Goal: Information Seeking & Learning: Learn about a topic

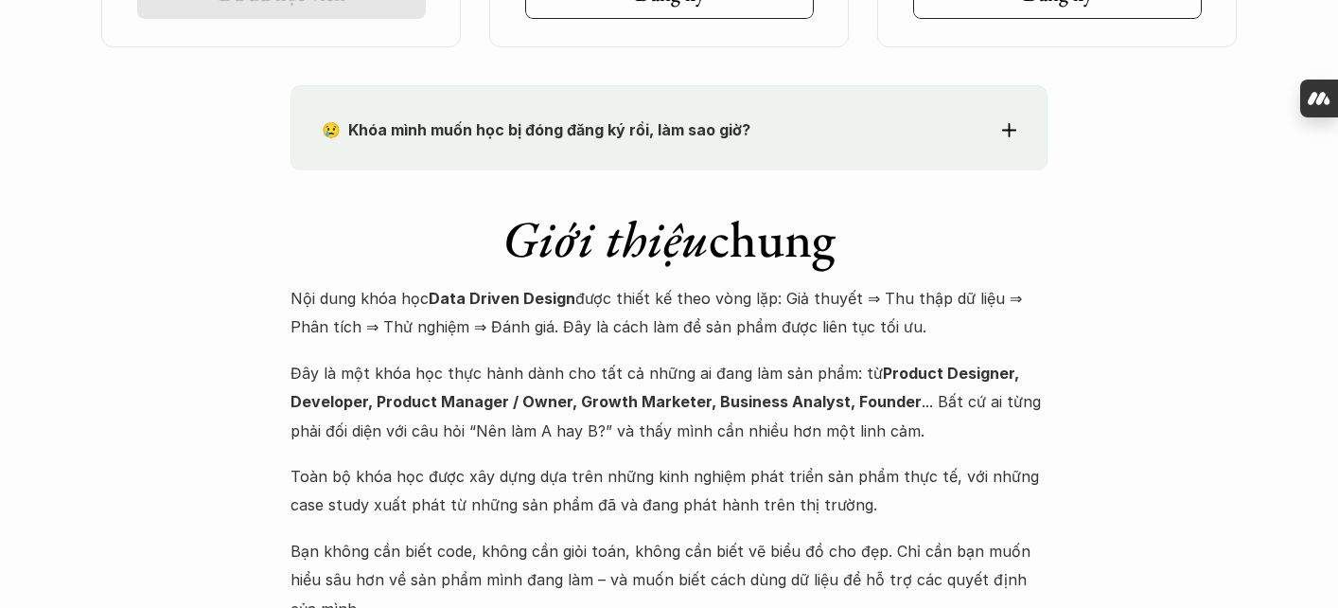
scroll to position [1764, 0]
click at [876, 106] on div "😢 Khóa mình muốn học bị đóng đăng ký rồi, làm sao giờ? Chào bạn, Bọn mình rất t…" at bounding box center [669, 126] width 757 height 85
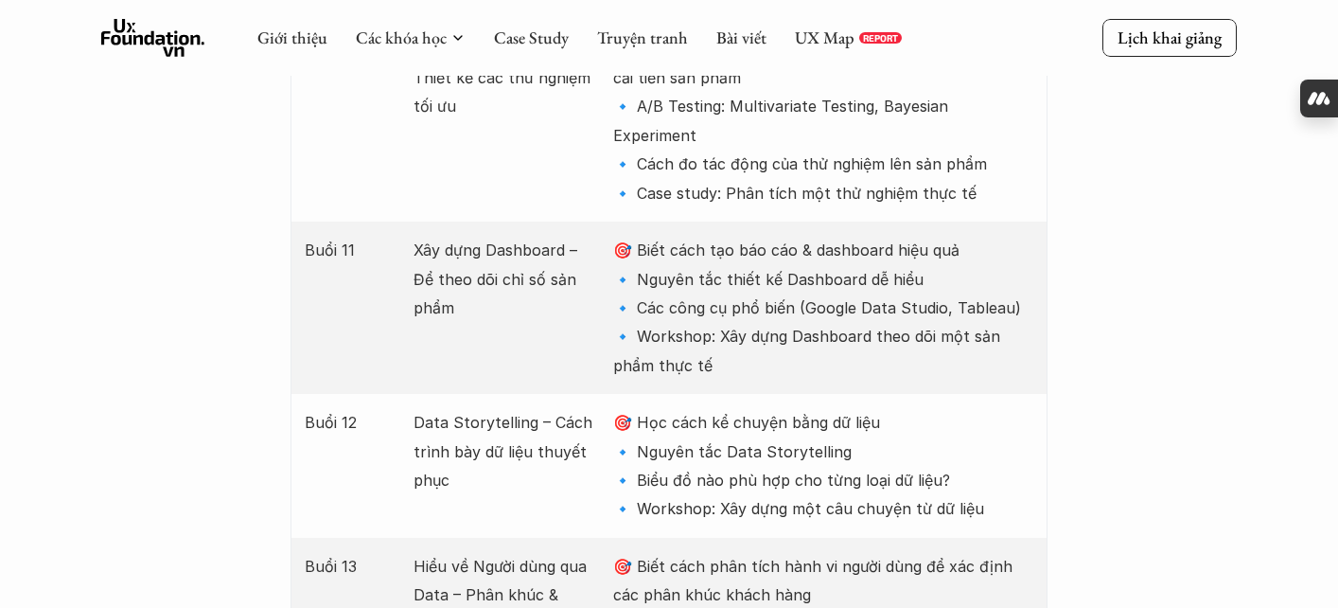
scroll to position [4648, 0]
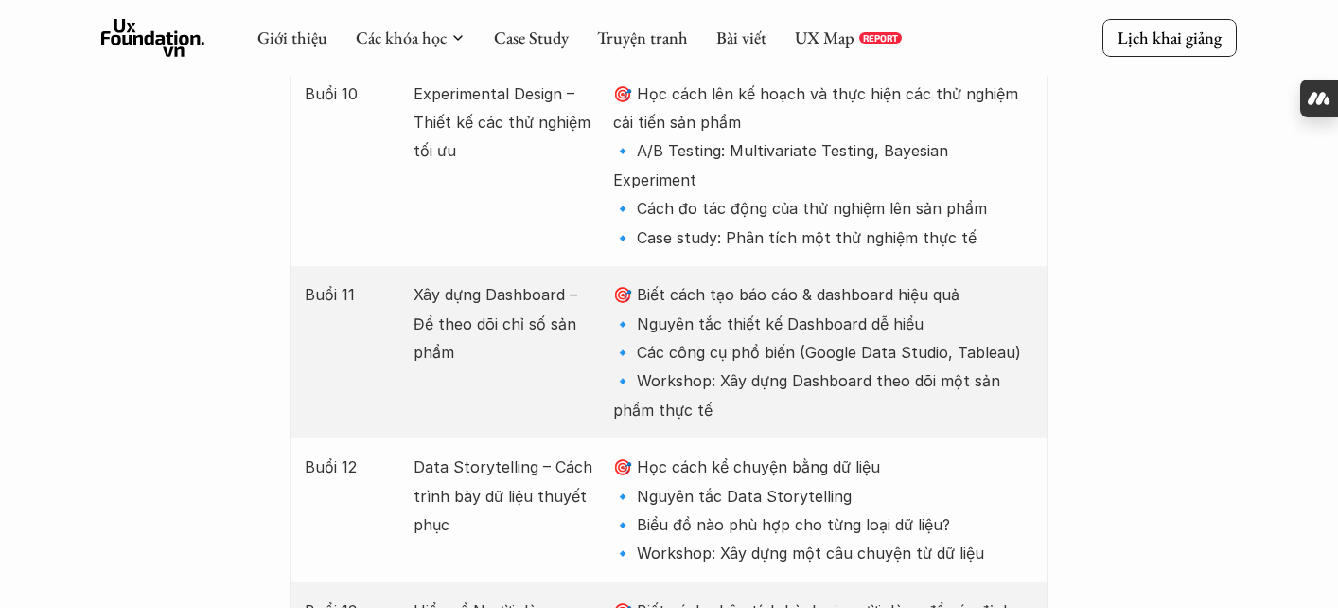
click at [935, 280] on p "🎯 Biết cách tạo báo cáo & dashboard hiệu quả 🔹 Nguyên tắc thiết kế Dashboard dễ…" at bounding box center [823, 352] width 420 height 144
drag, startPoint x: 935, startPoint y: 124, endPoint x: 823, endPoint y: 120, distance: 111.8
click at [823, 280] on p "🎯 Biết cách tạo báo cáo & dashboard hiệu quả 🔹 Nguyên tắc thiết kế Dashboard dễ…" at bounding box center [823, 352] width 420 height 144
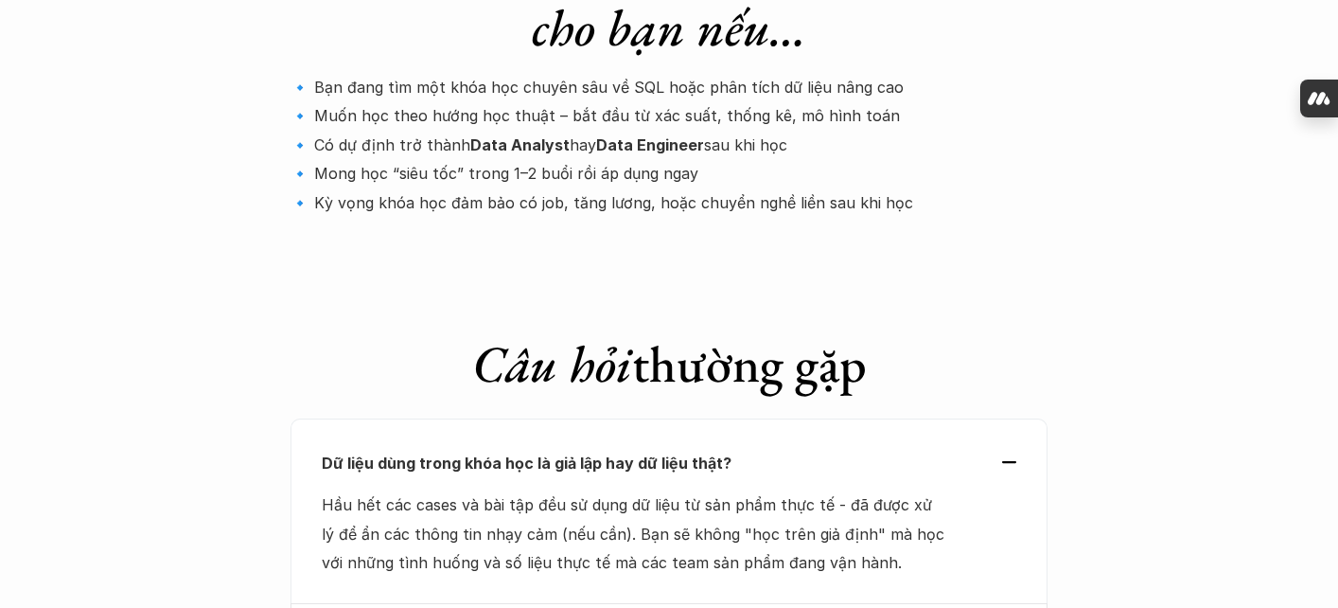
scroll to position [6845, 0]
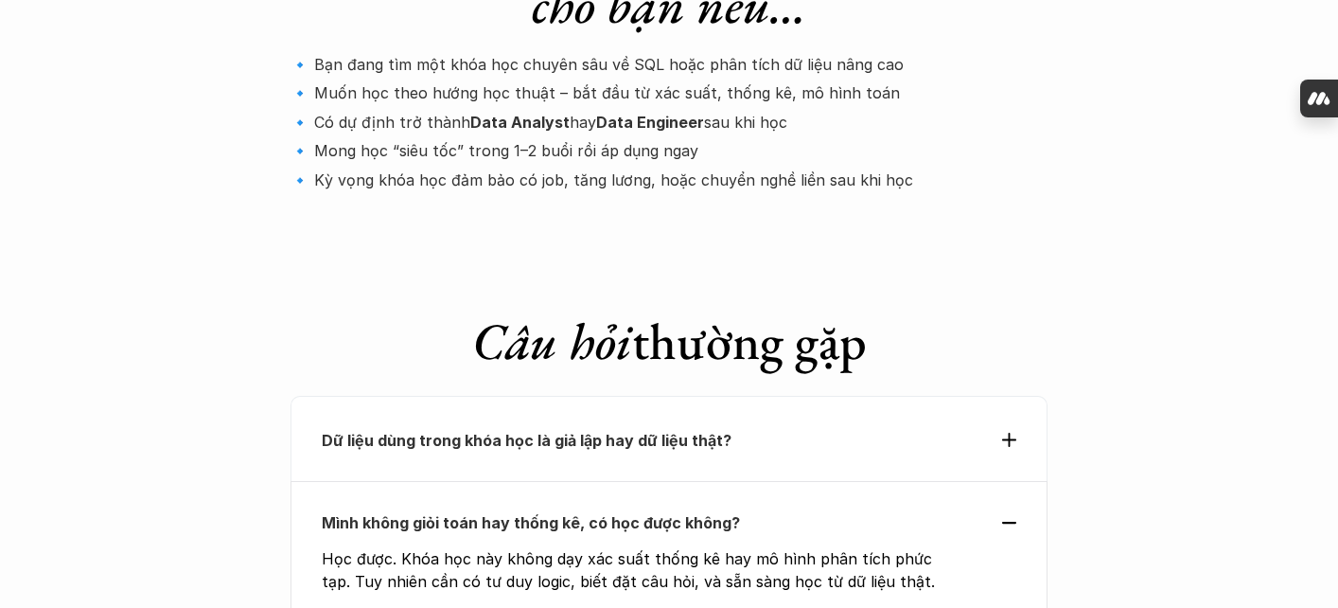
click at [815, 396] on div "Dữ liệu dùng trong khóa học là giả lập hay dữ liệu thật?" at bounding box center [669, 438] width 757 height 85
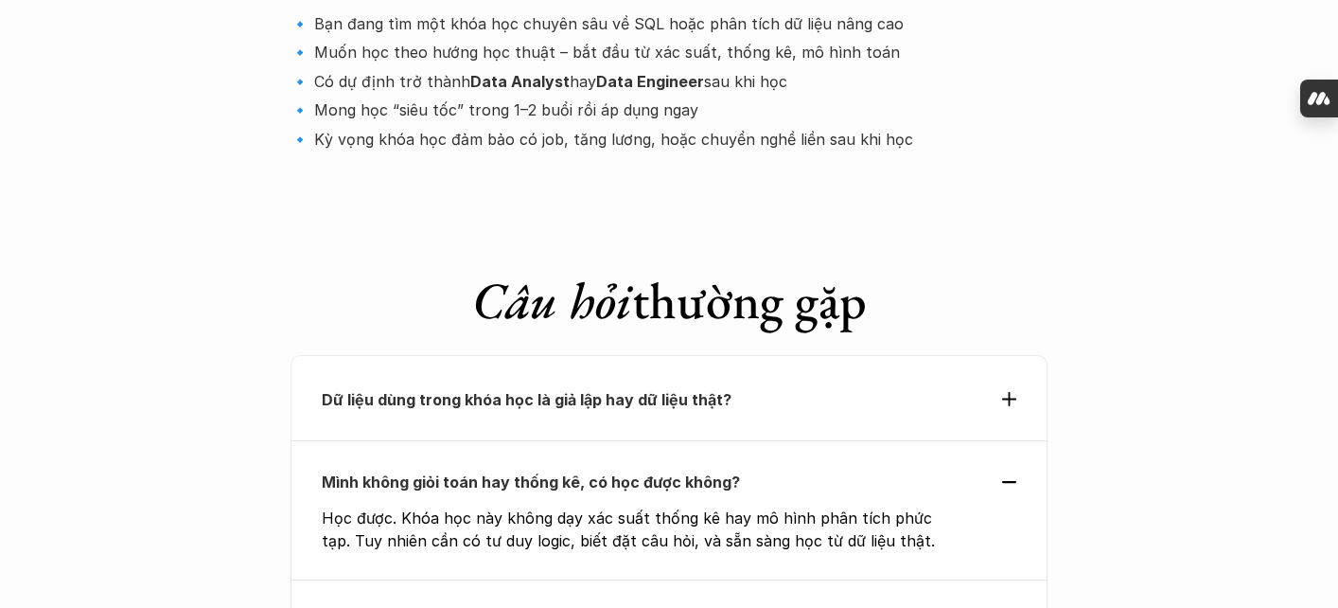
scroll to position [6887, 0]
click at [796, 606] on p "Mình cần biết code hay SQL không?" at bounding box center [635, 620] width 626 height 28
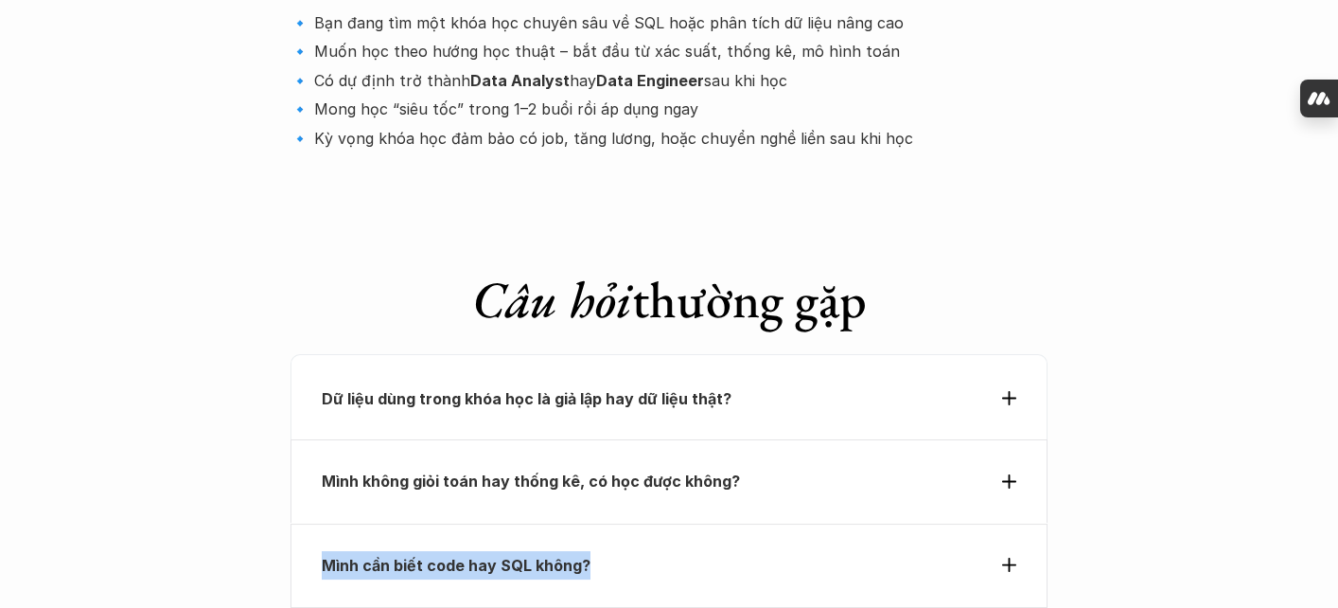
click at [828, 439] on div "Mình không giỏi toán hay thống kê, có học được không?" at bounding box center [669, 480] width 757 height 83
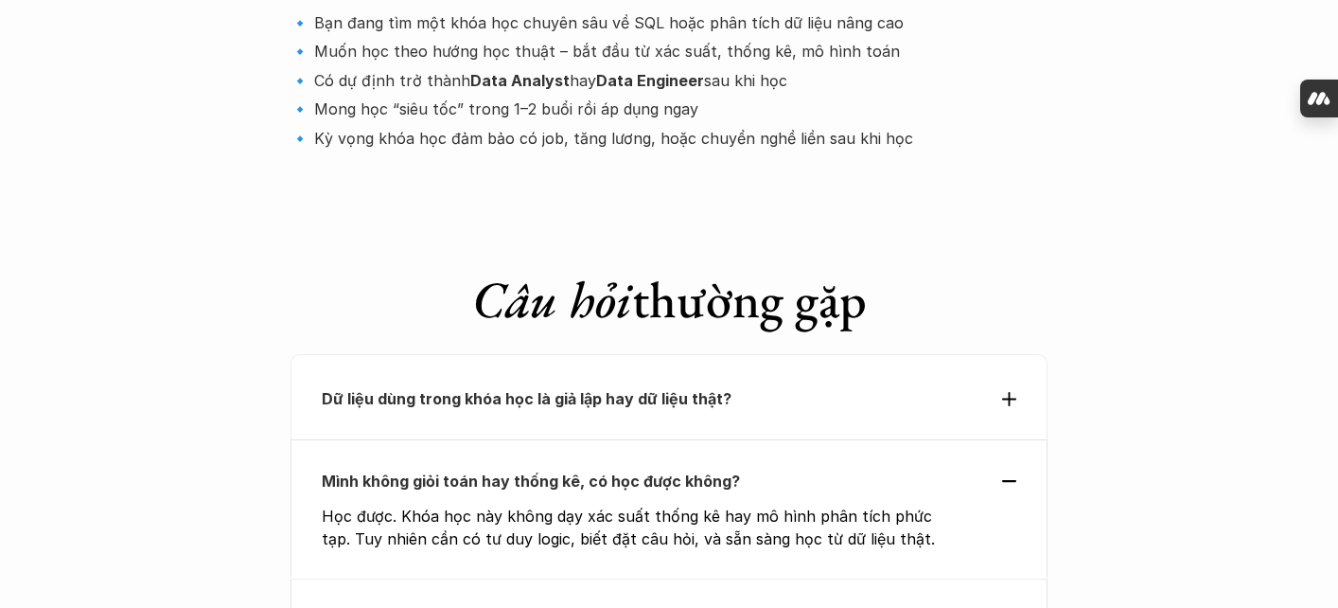
click at [724, 605] on p "Mình cần biết code hay SQL không?" at bounding box center [635, 619] width 626 height 28
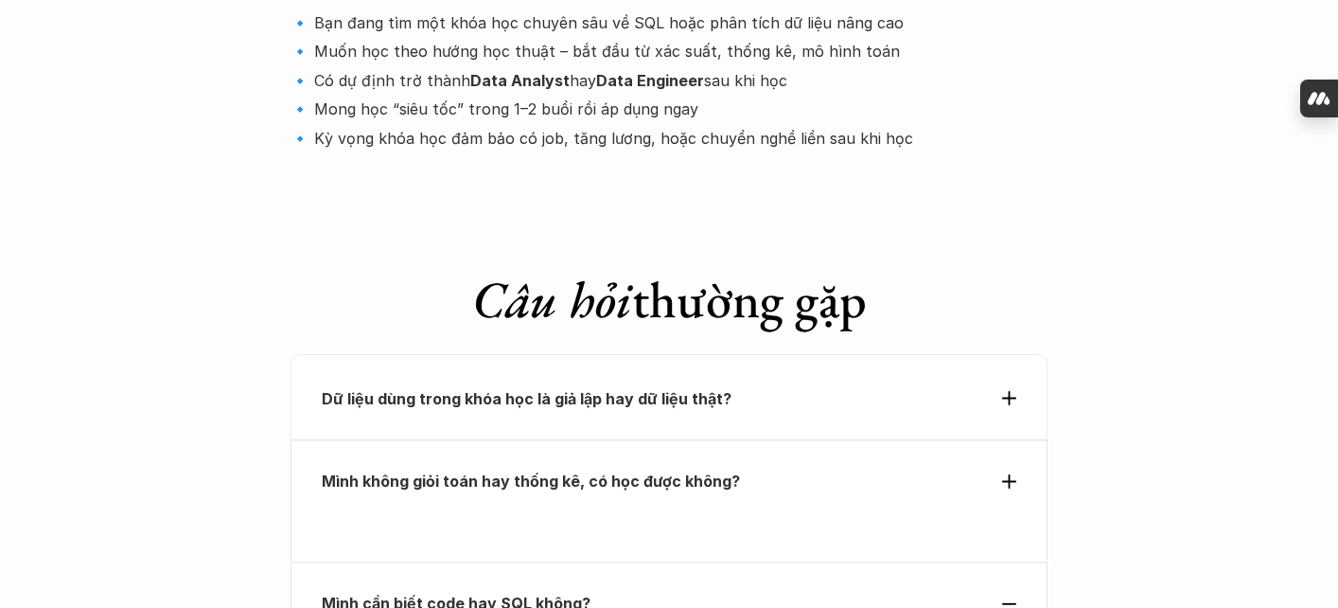
click at [754, 523] on div "Mình cần biết code hay SQL không?" at bounding box center [669, 564] width 757 height 83
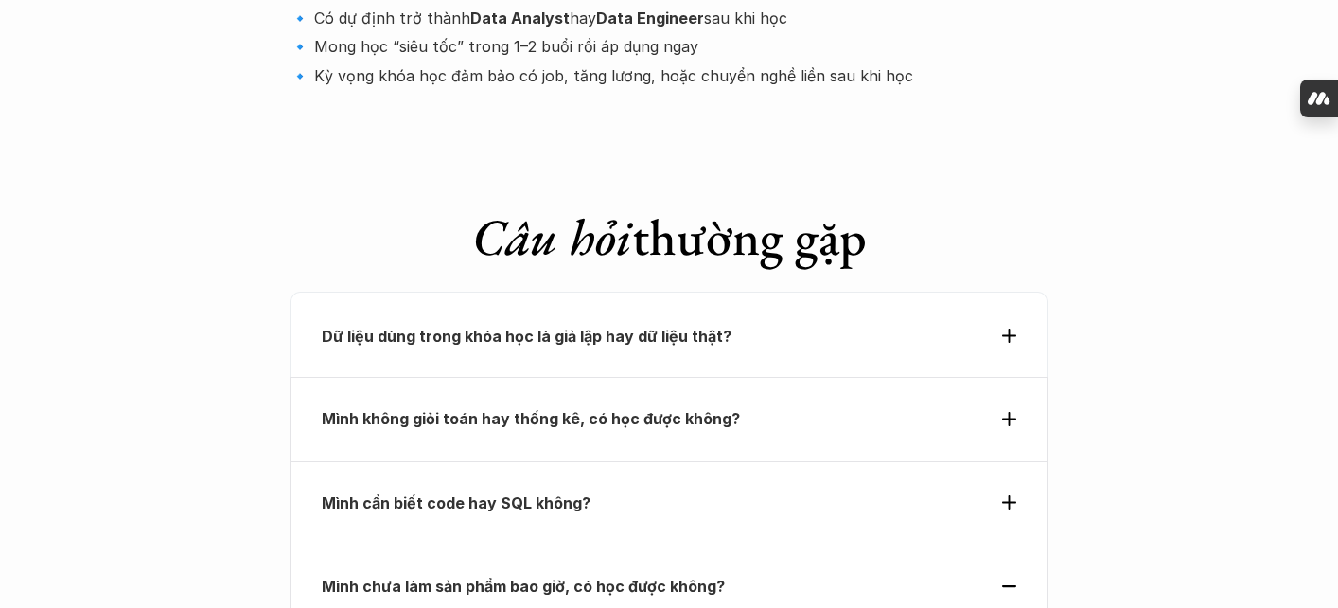
scroll to position [6950, 0]
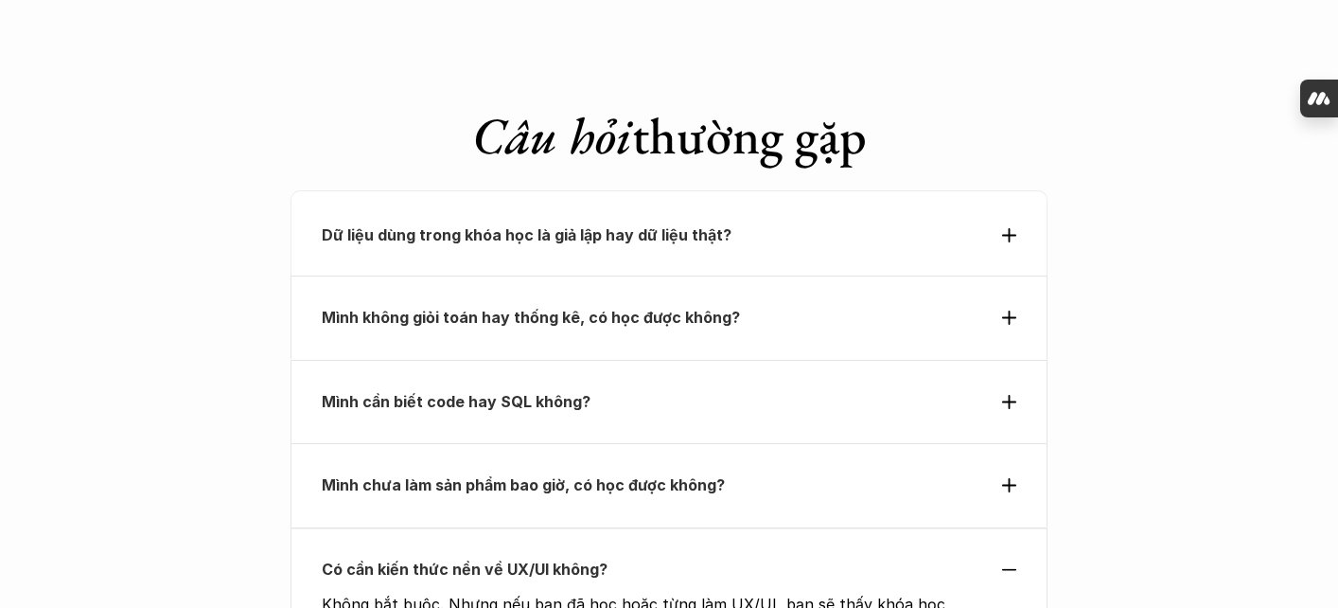
scroll to position [7054, 0]
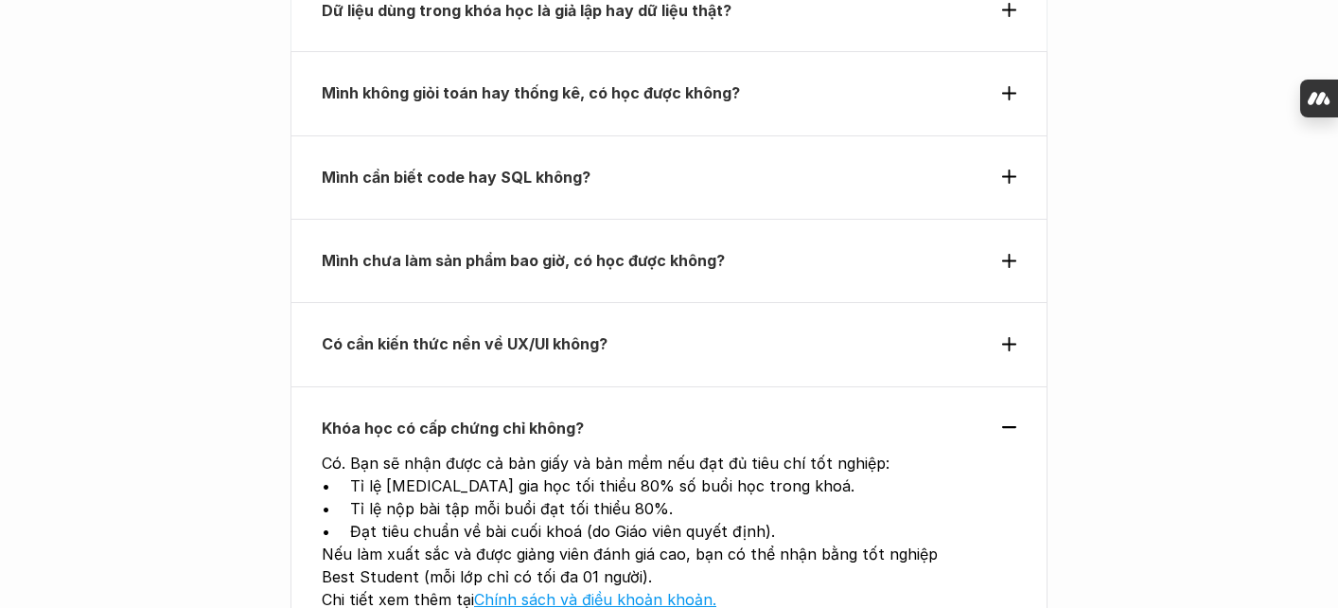
scroll to position [7279, 0]
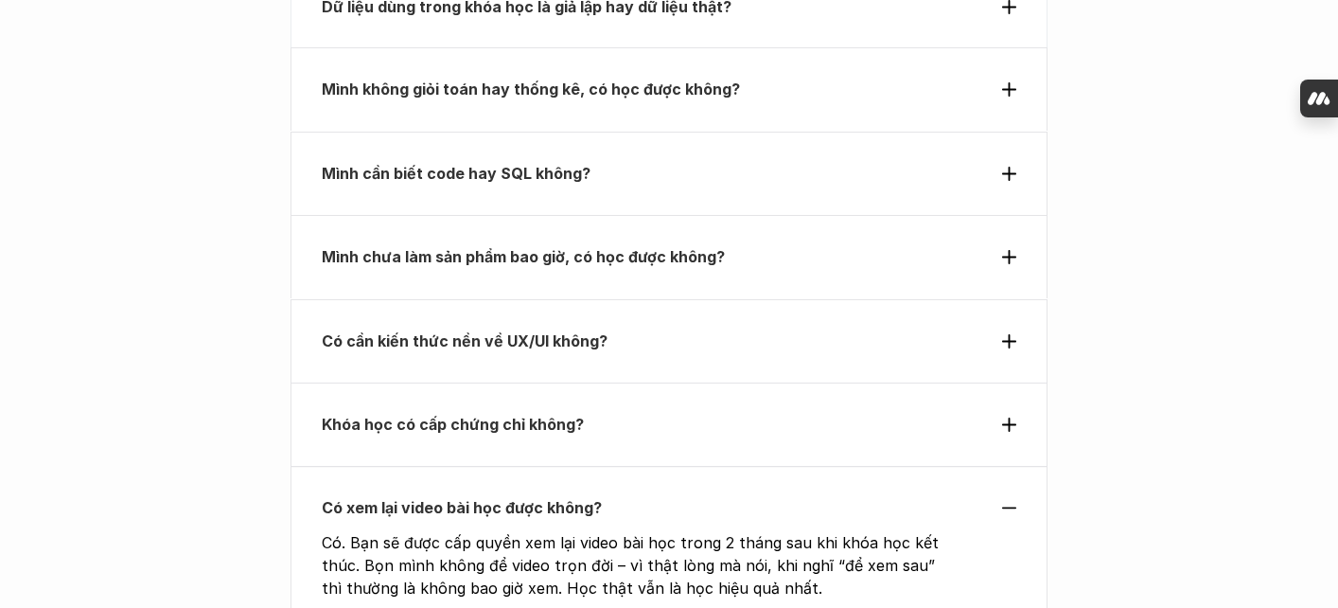
click at [652, 382] on div "Khóa học có cấp chứng chỉ không?" at bounding box center [669, 424] width 757 height 84
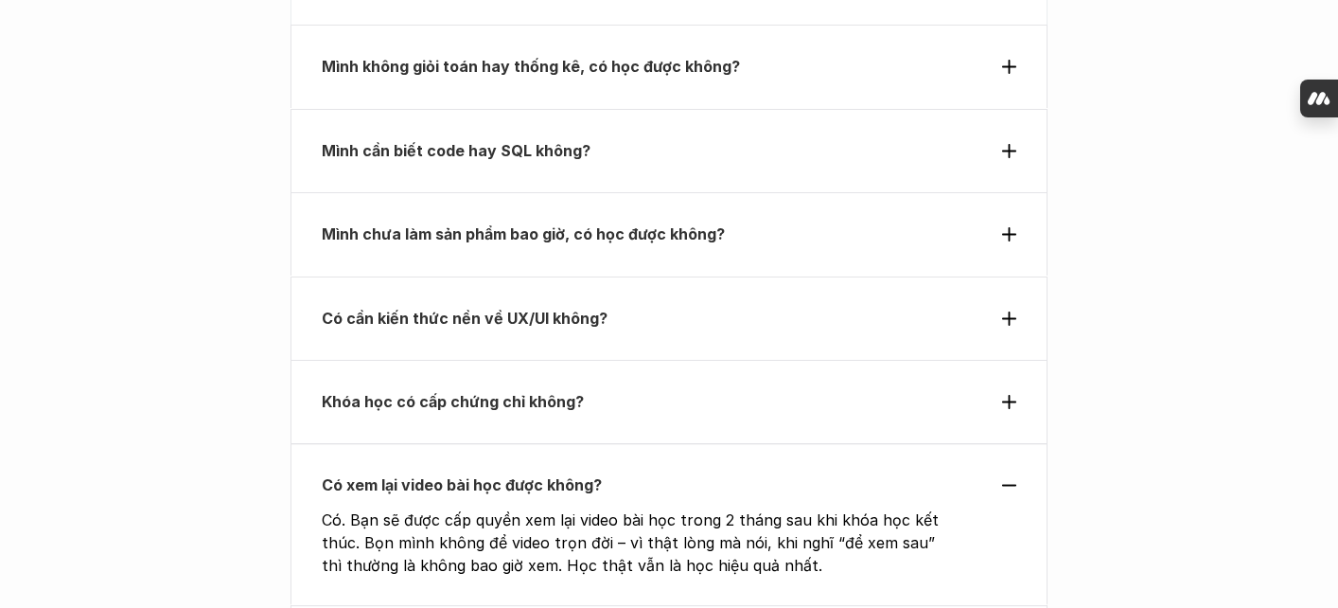
scroll to position [7328, 0]
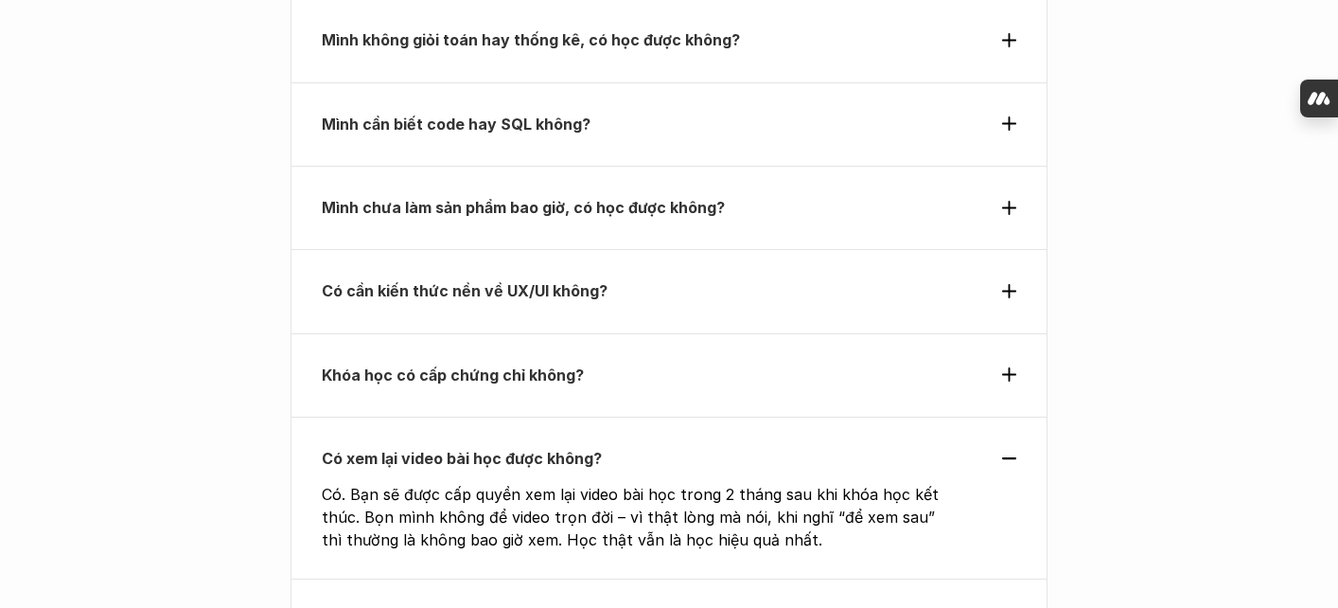
click at [575, 607] on strong "Khóa học có xuất hóa đơn đỏ không?" at bounding box center [460, 620] width 276 height 19
click at [575, 578] on div "Khóa học có xuất hóa đơn đỏ không?" at bounding box center [669, 619] width 757 height 83
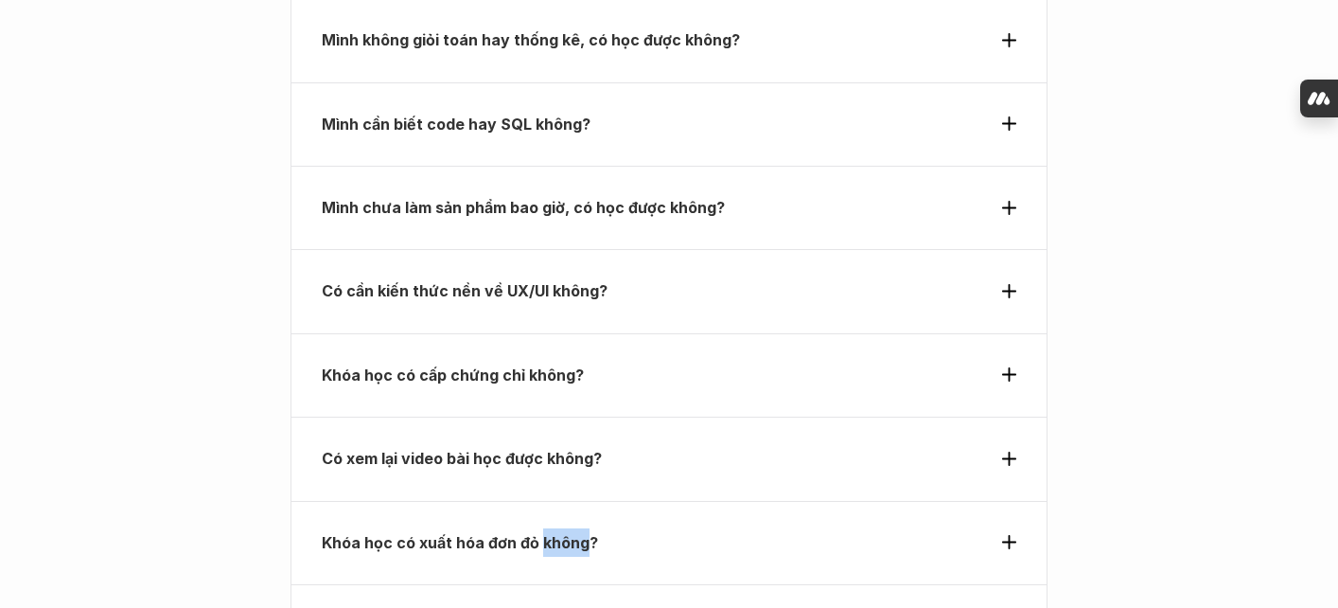
click at [580, 528] on p "Khóa học có xuất hóa đơn đỏ không?" at bounding box center [635, 542] width 626 height 28
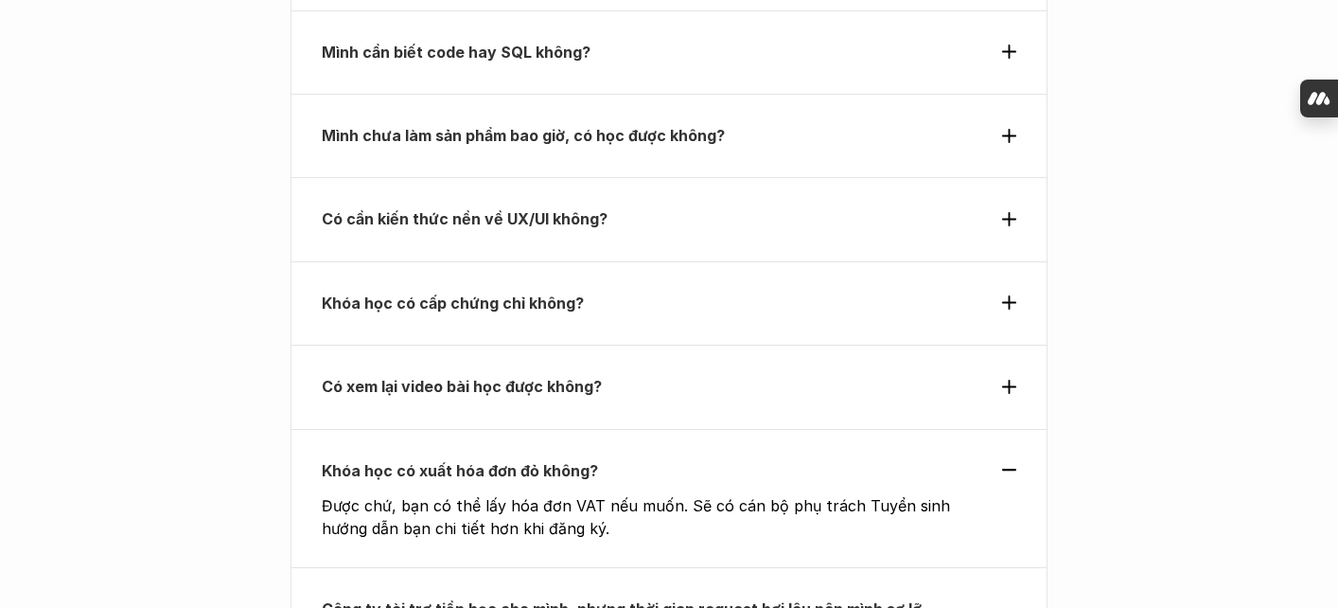
scroll to position [7401, 0]
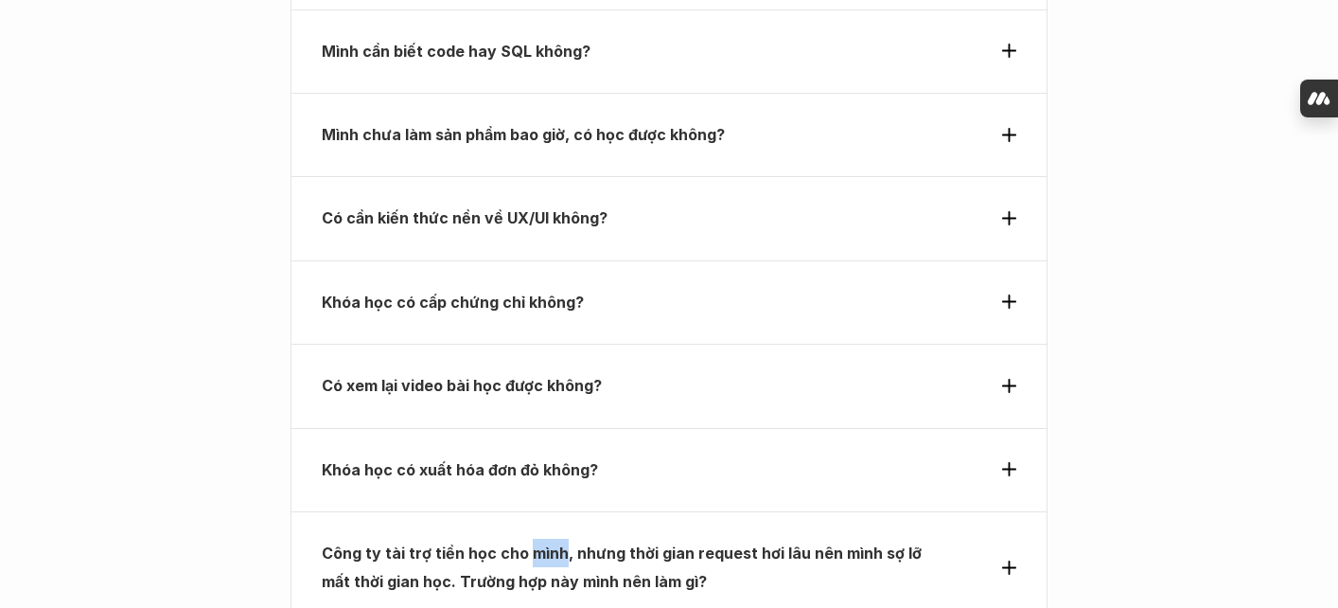
click at [558, 539] on p "Công ty tài trợ tiền học cho mình, nhưng thời gian request hơi lâu nên mình sợ …" at bounding box center [635, 568] width 626 height 58
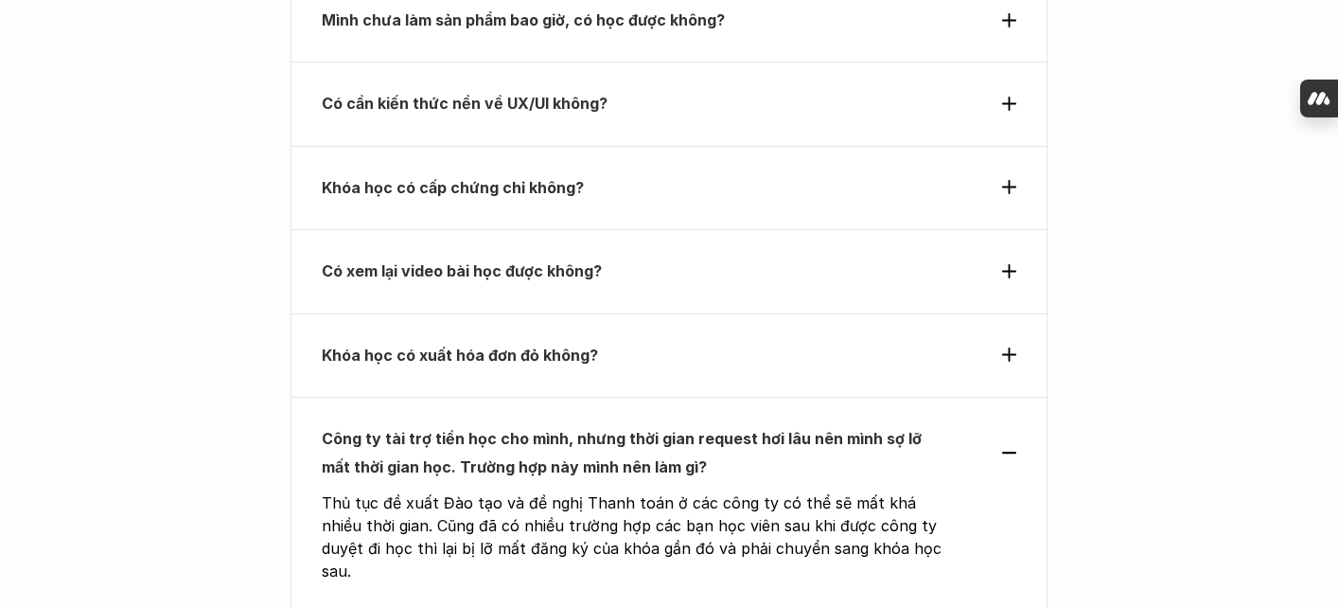
scroll to position [7525, 0]
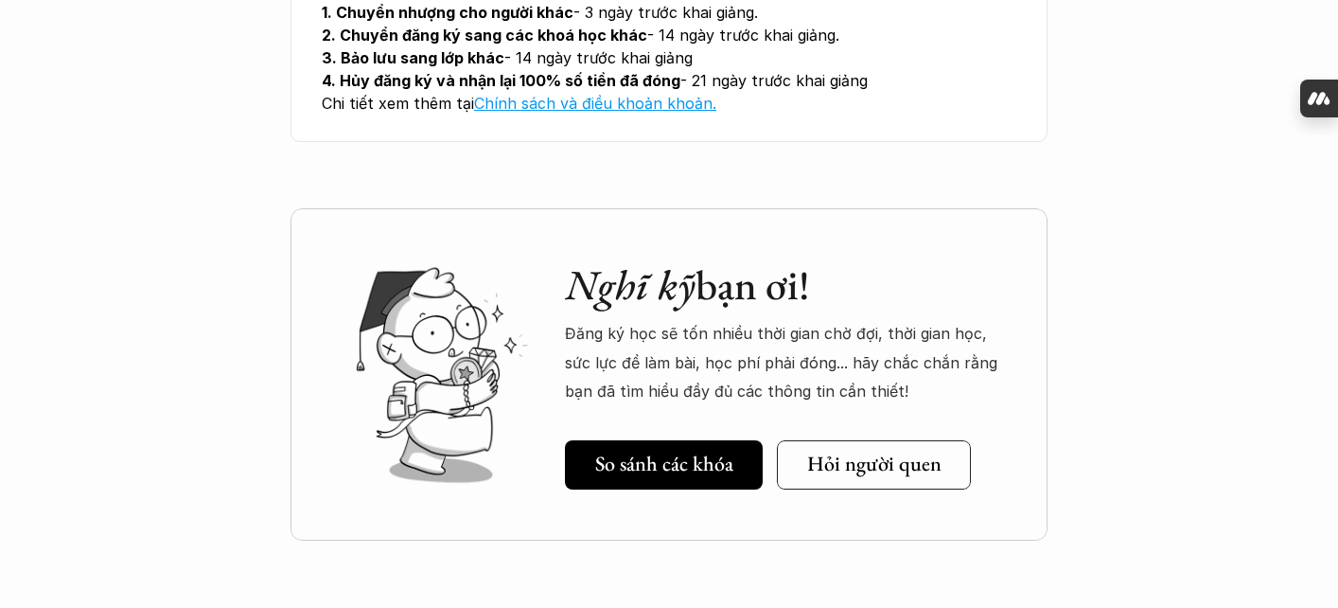
scroll to position [8119, 0]
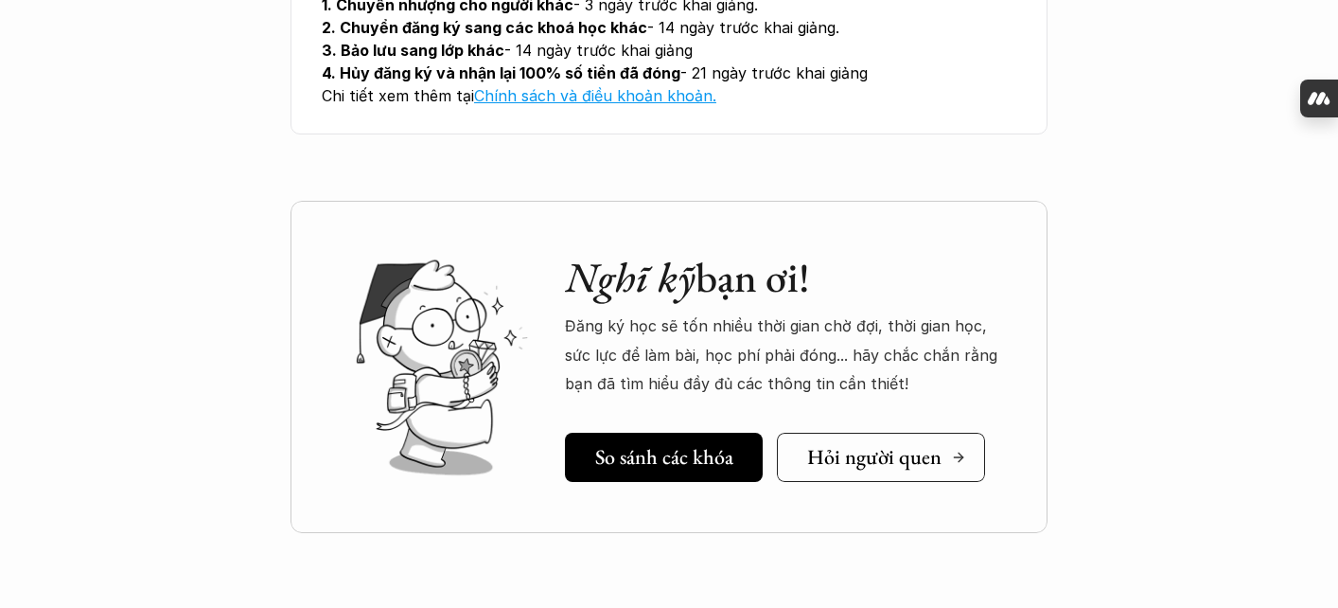
click at [869, 444] on h5 "Hỏi người quen" at bounding box center [874, 456] width 134 height 25
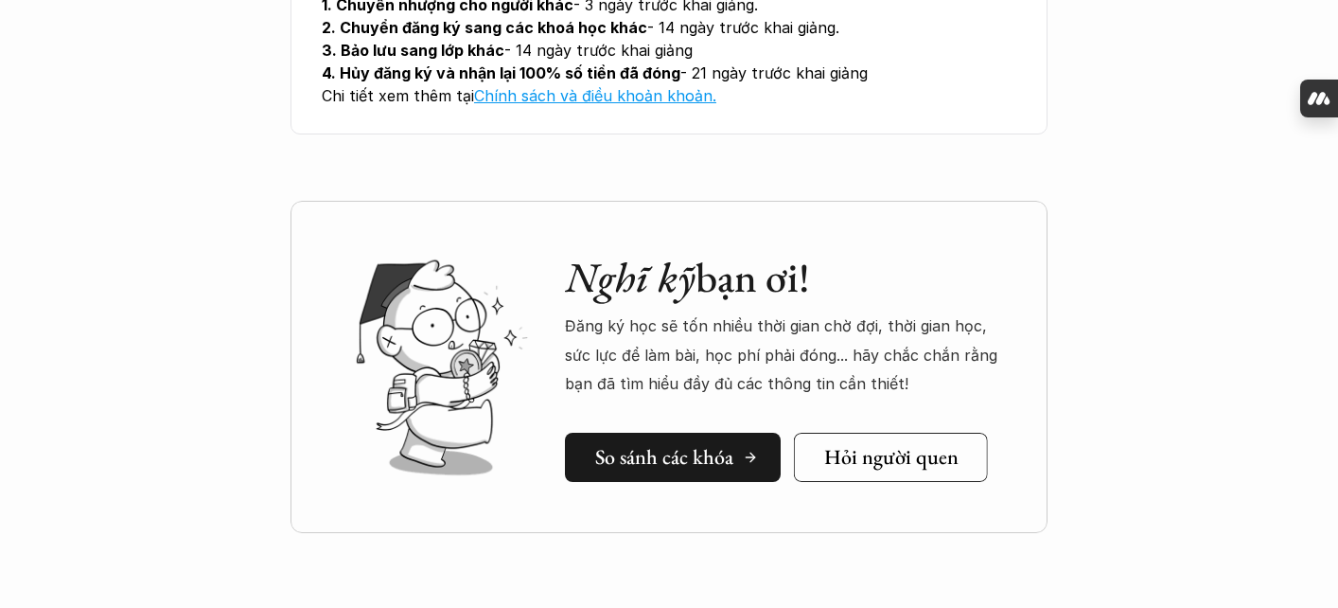
click at [609, 444] on h5 "So sánh các khóa" at bounding box center [664, 456] width 138 height 25
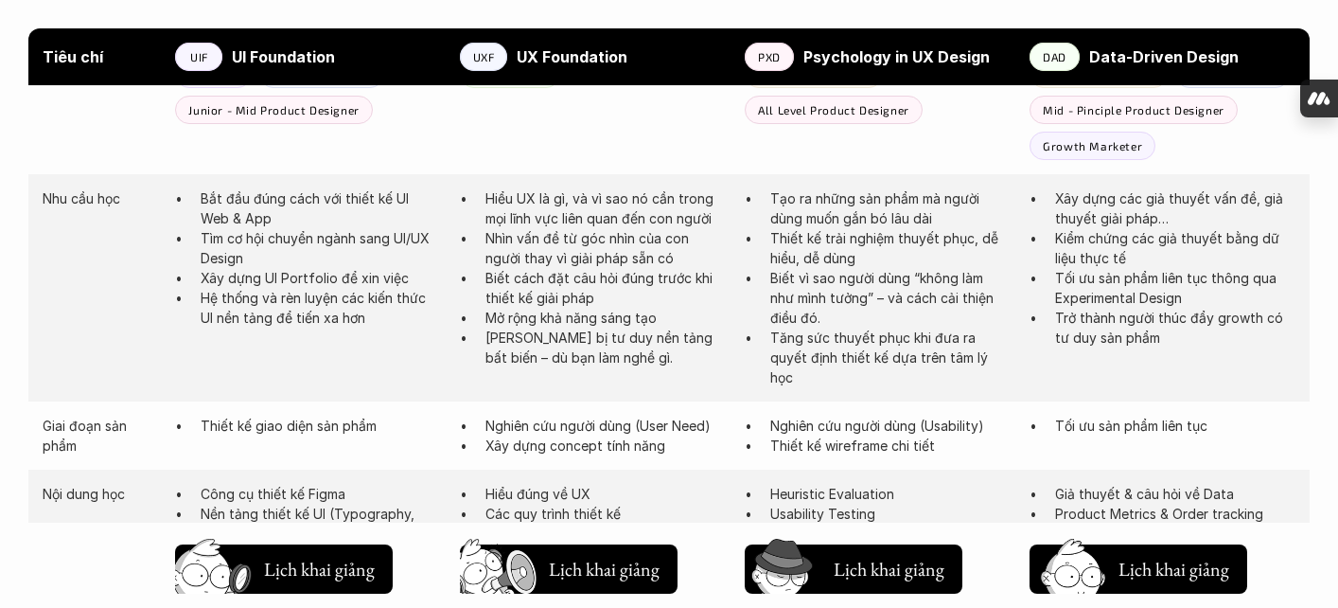
scroll to position [1115, 0]
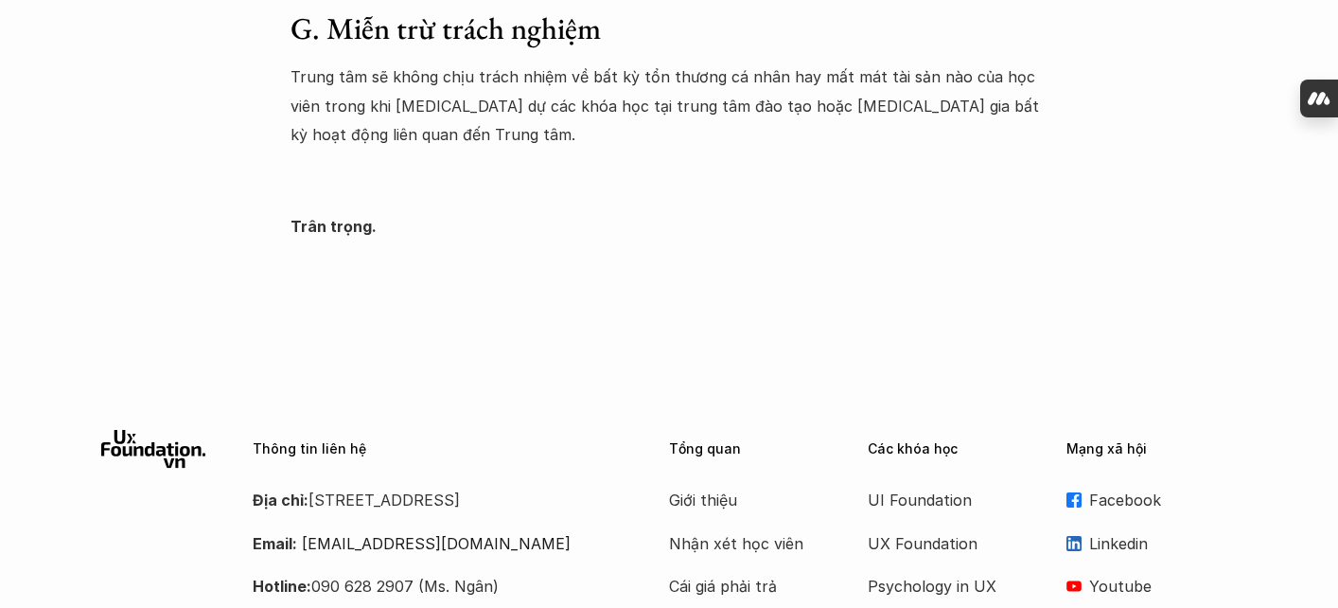
scroll to position [3790, 0]
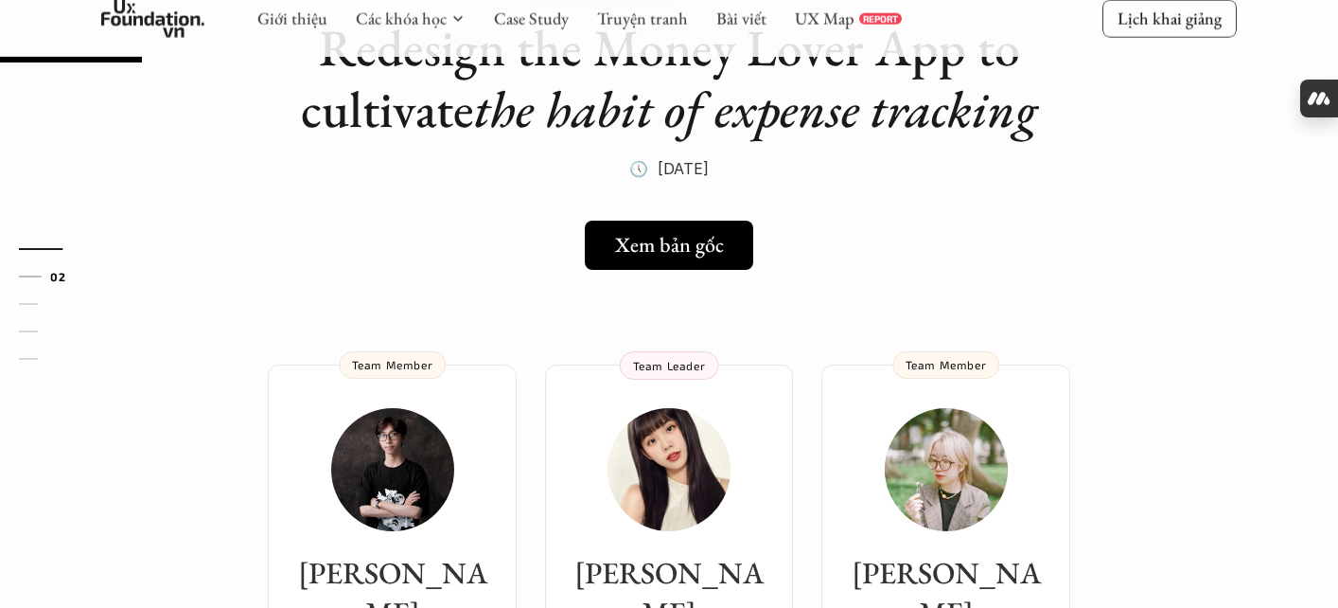
scroll to position [249, 0]
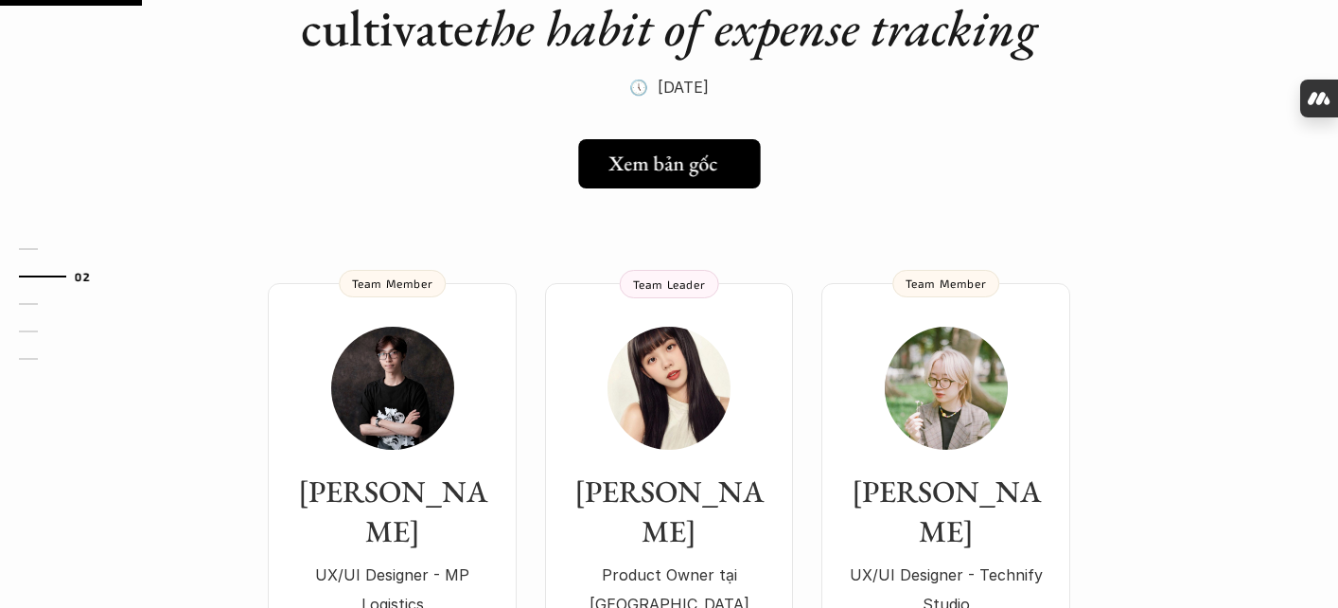
click at [705, 167] on h5 "Xem bản gốc" at bounding box center [663, 163] width 109 height 25
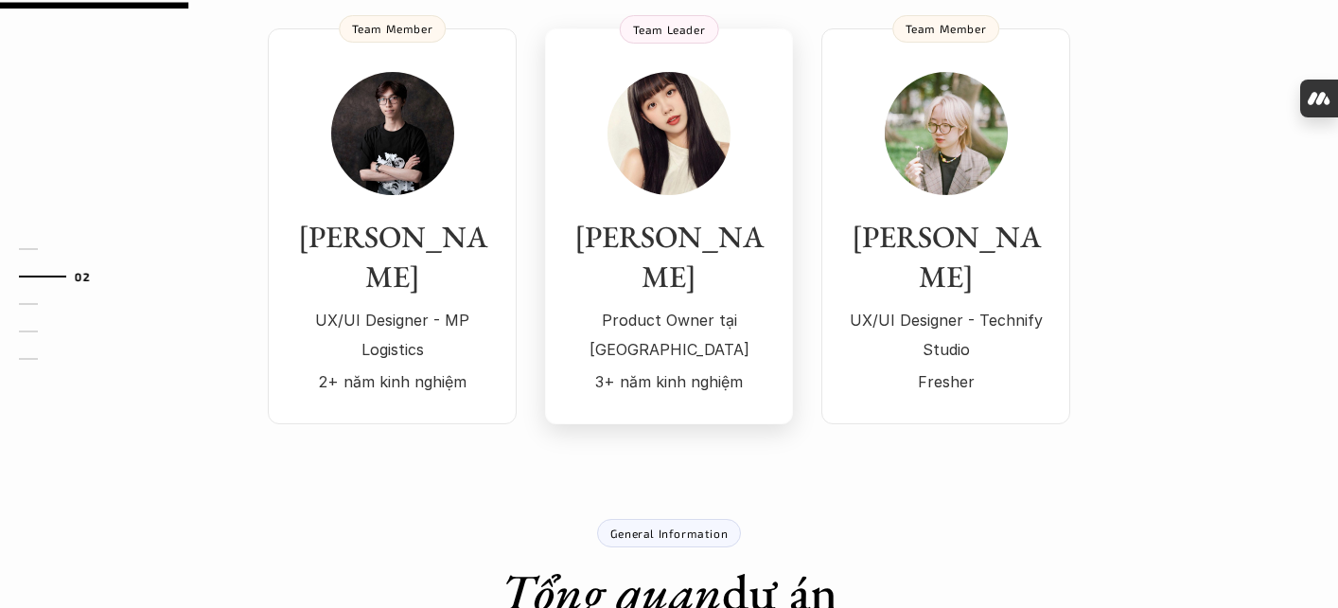
scroll to position [0, 0]
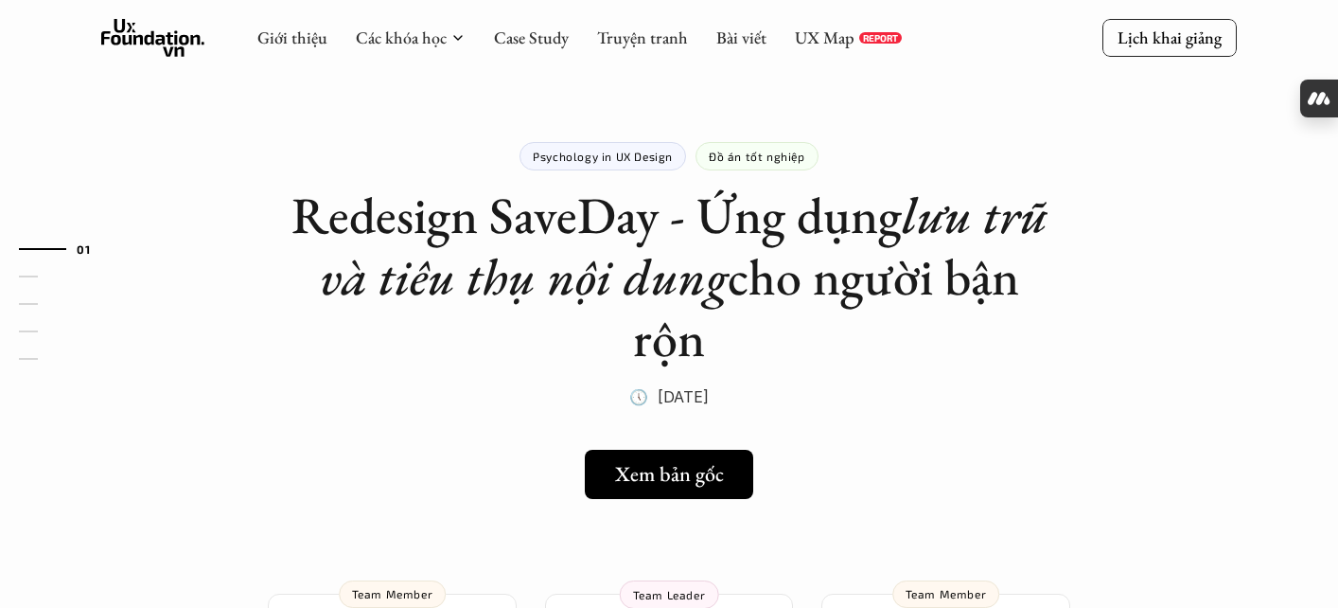
click at [749, 162] on p "Đồ án tốt nghiệp" at bounding box center [757, 156] width 97 height 13
click at [733, 163] on div "Đồ án tốt nghiệp" at bounding box center [757, 156] width 123 height 28
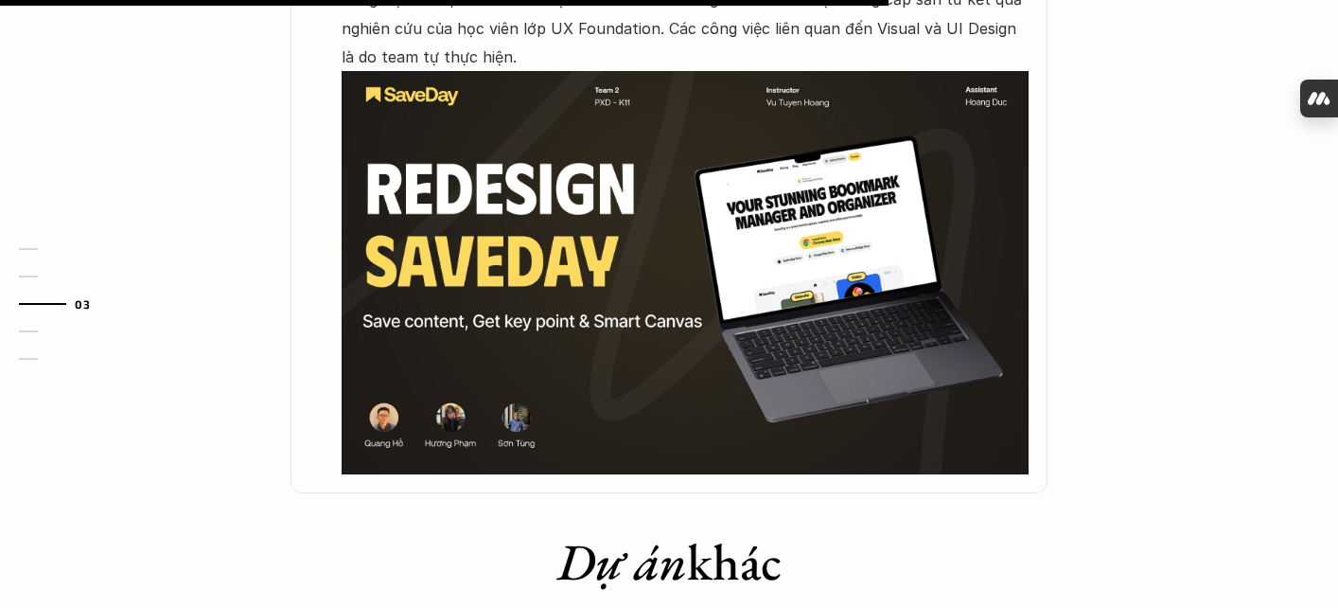
scroll to position [1620, 0]
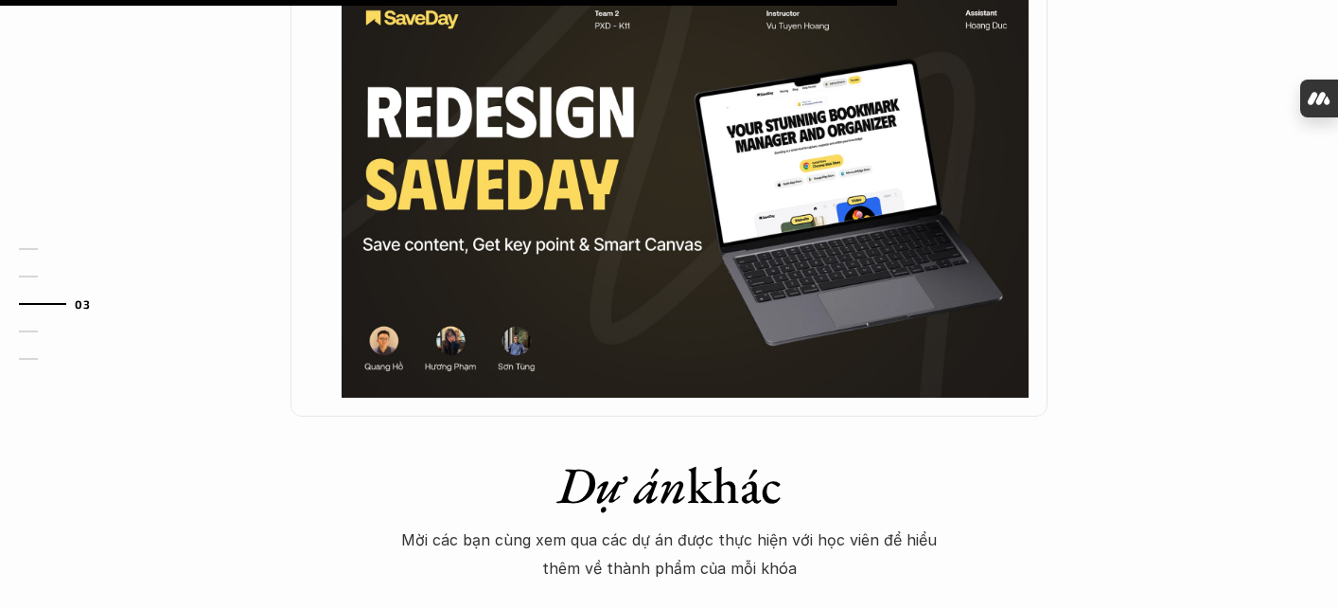
click at [530, 225] on img at bounding box center [685, 195] width 687 height 403
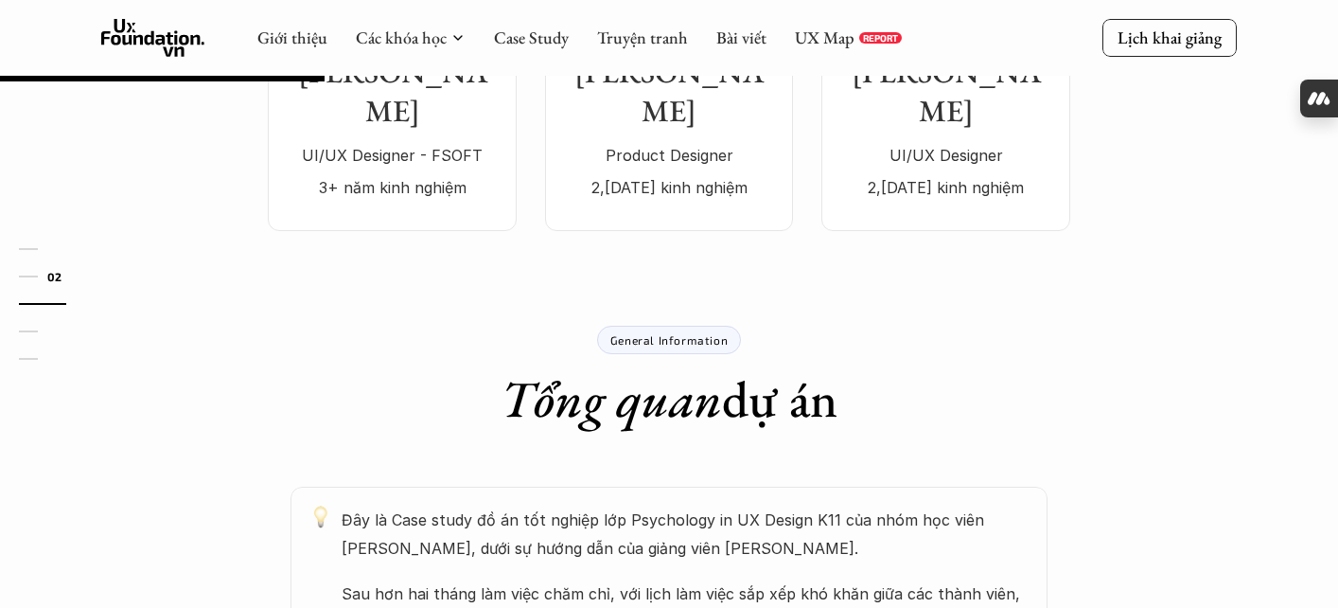
scroll to position [97, 0]
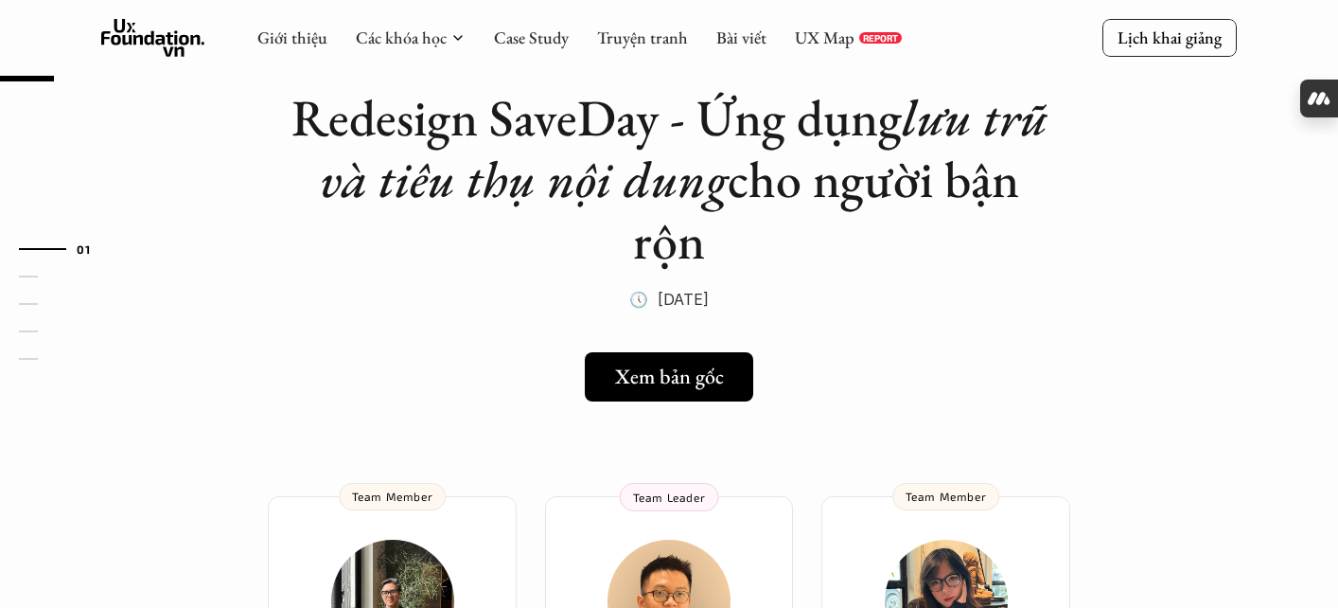
click at [616, 379] on h5 "Xem bản gốc" at bounding box center [669, 376] width 109 height 25
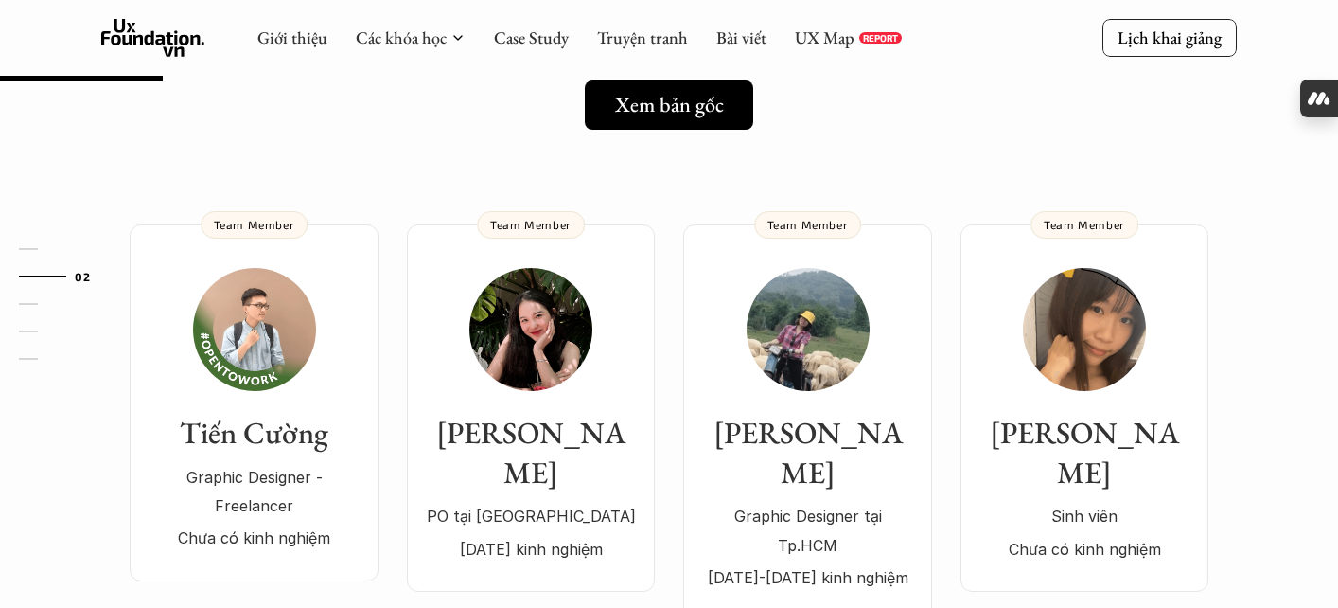
scroll to position [292, 0]
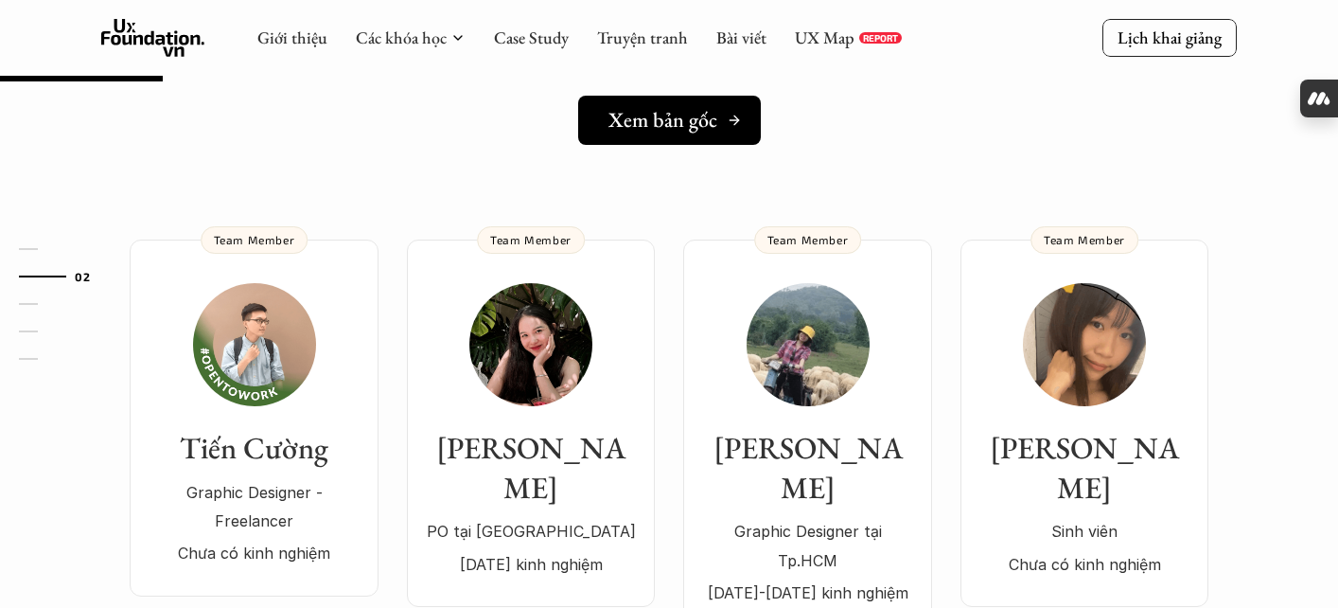
click at [666, 127] on h5 "Xem bản gốc" at bounding box center [663, 120] width 109 height 25
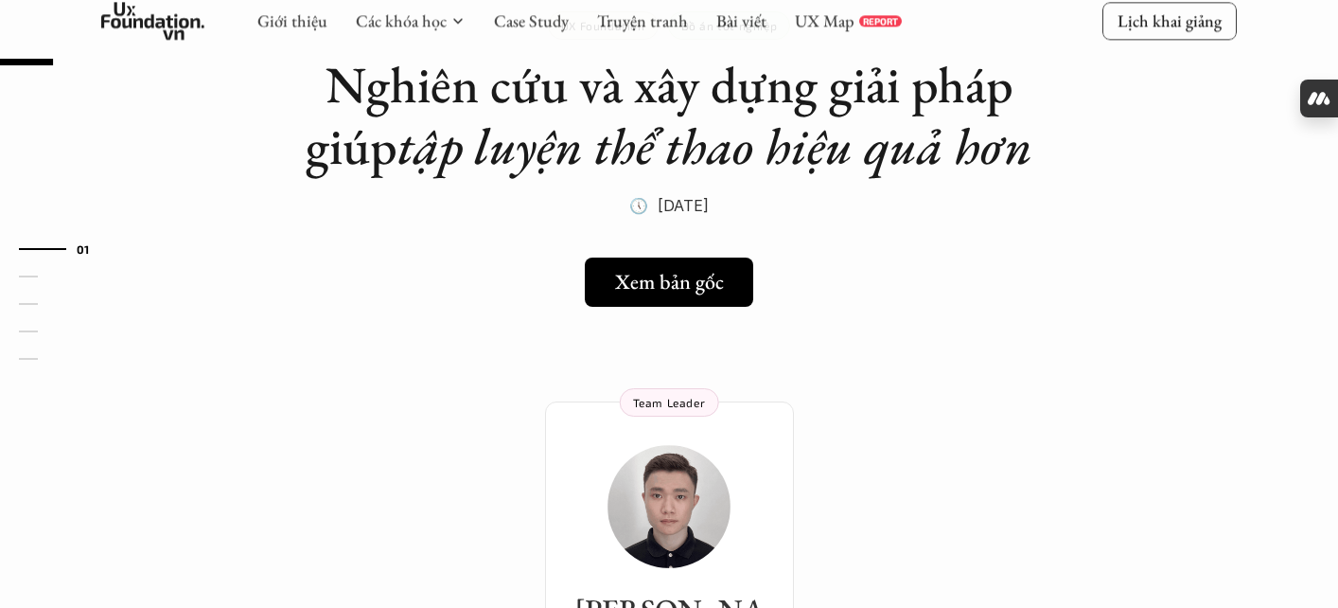
scroll to position [134, 0]
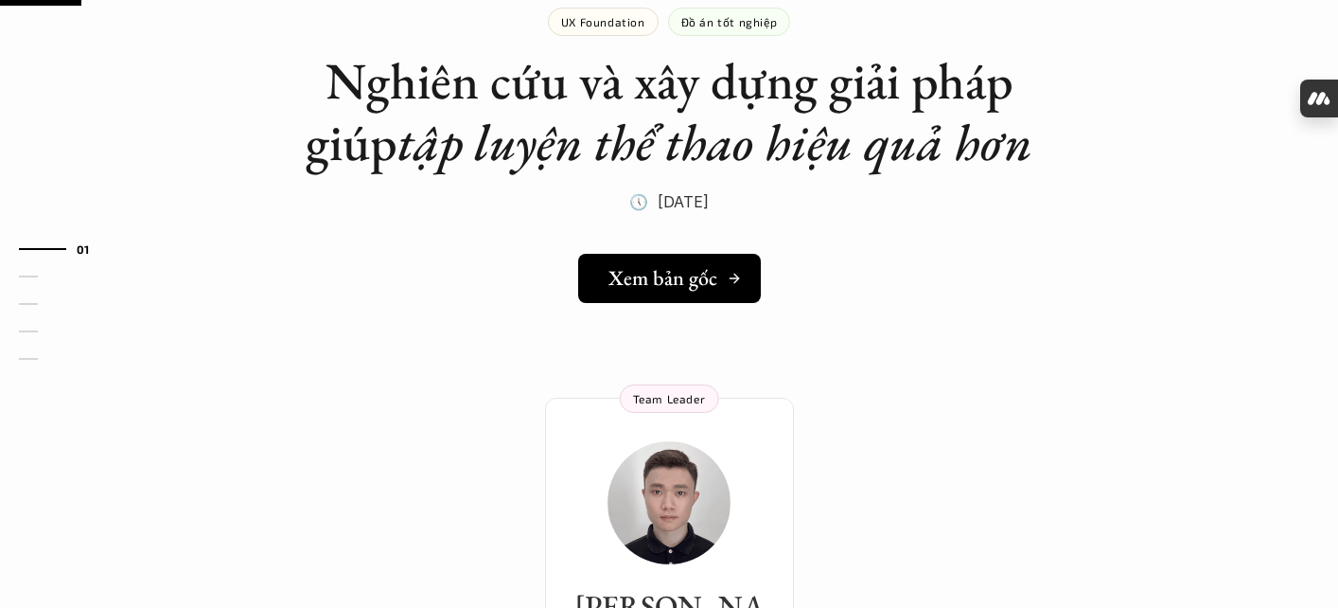
click at [710, 273] on h5 "Xem bản gốc" at bounding box center [663, 278] width 109 height 25
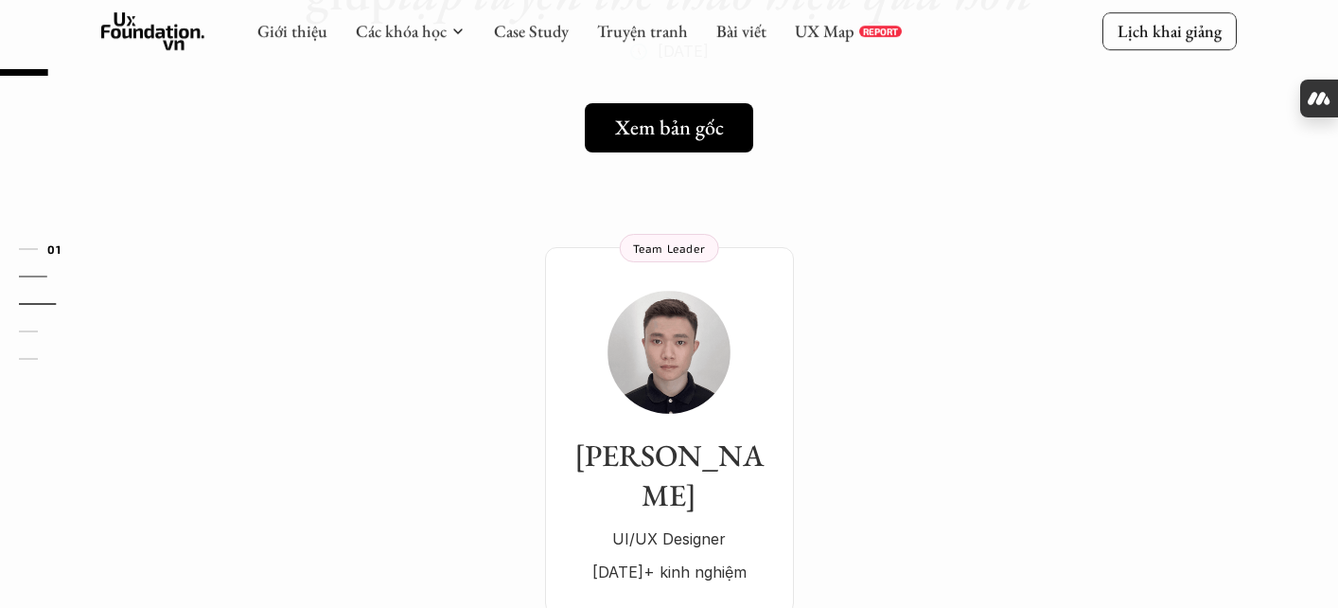
scroll to position [0, 0]
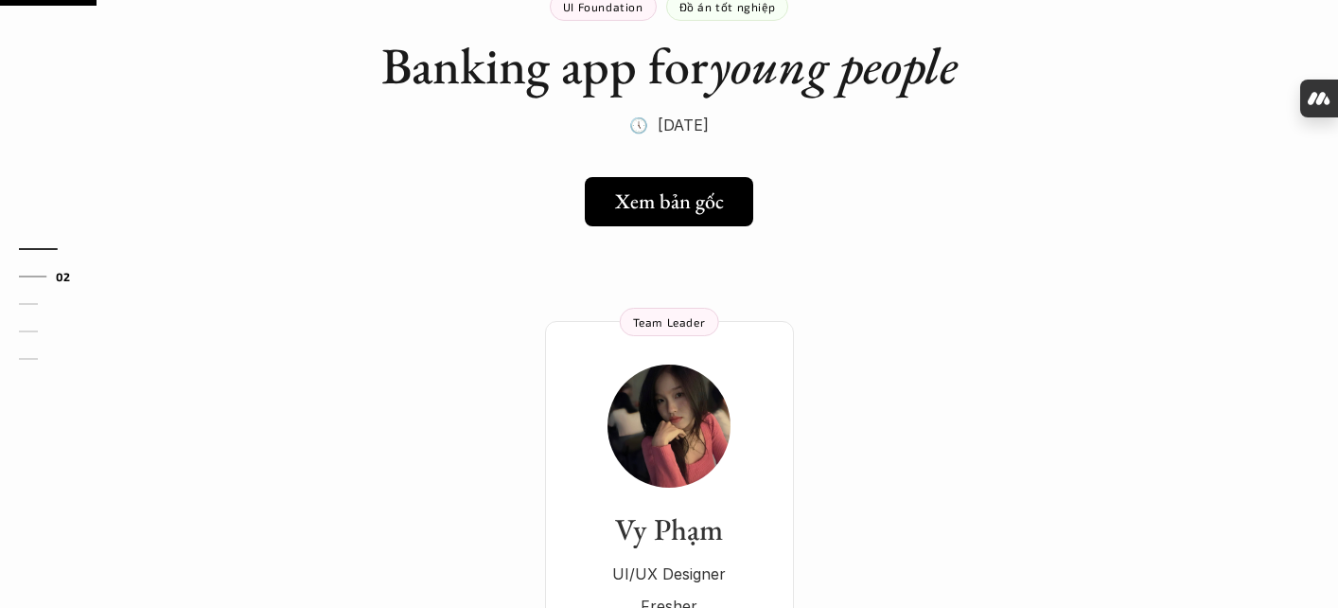
scroll to position [160, 0]
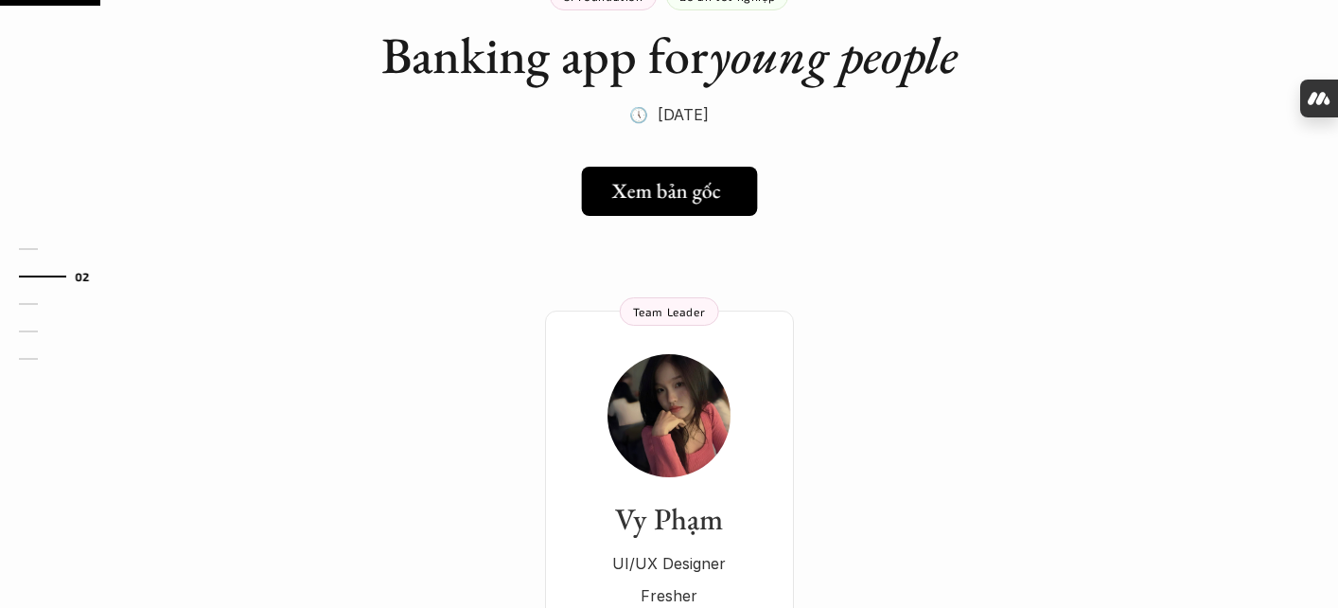
click at [694, 194] on h5 "Xem bản gốc" at bounding box center [665, 191] width 109 height 25
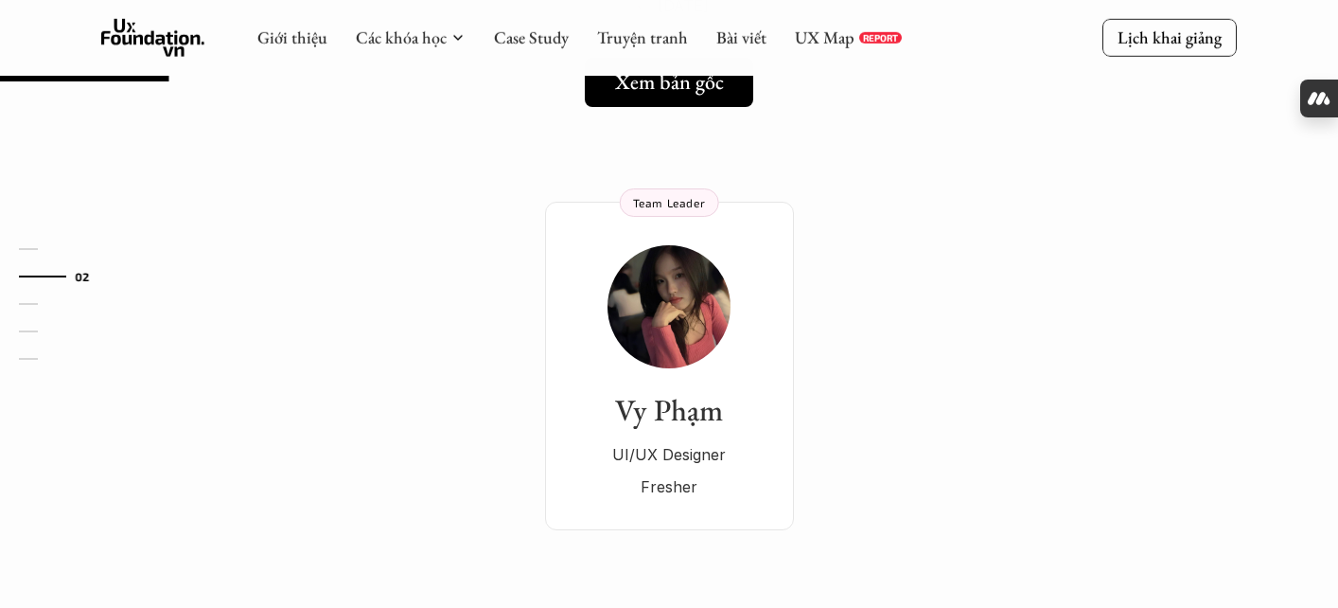
scroll to position [267, 0]
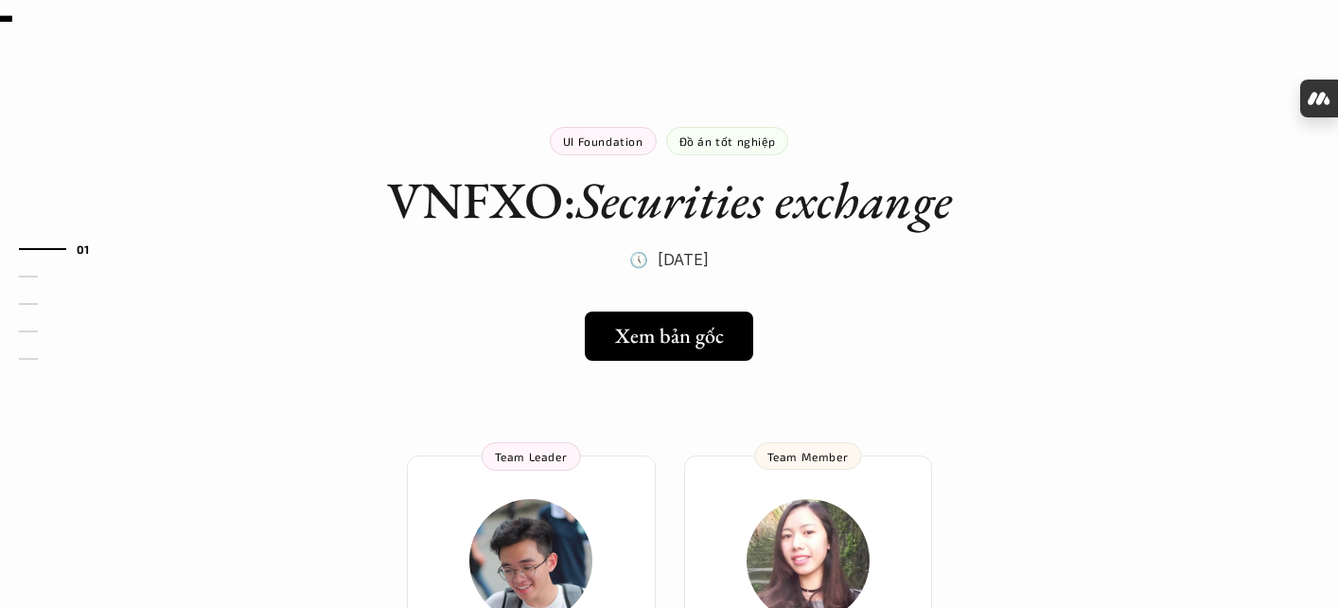
scroll to position [16, 0]
click at [685, 333] on h5 "Xem bản gốc" at bounding box center [663, 335] width 109 height 25
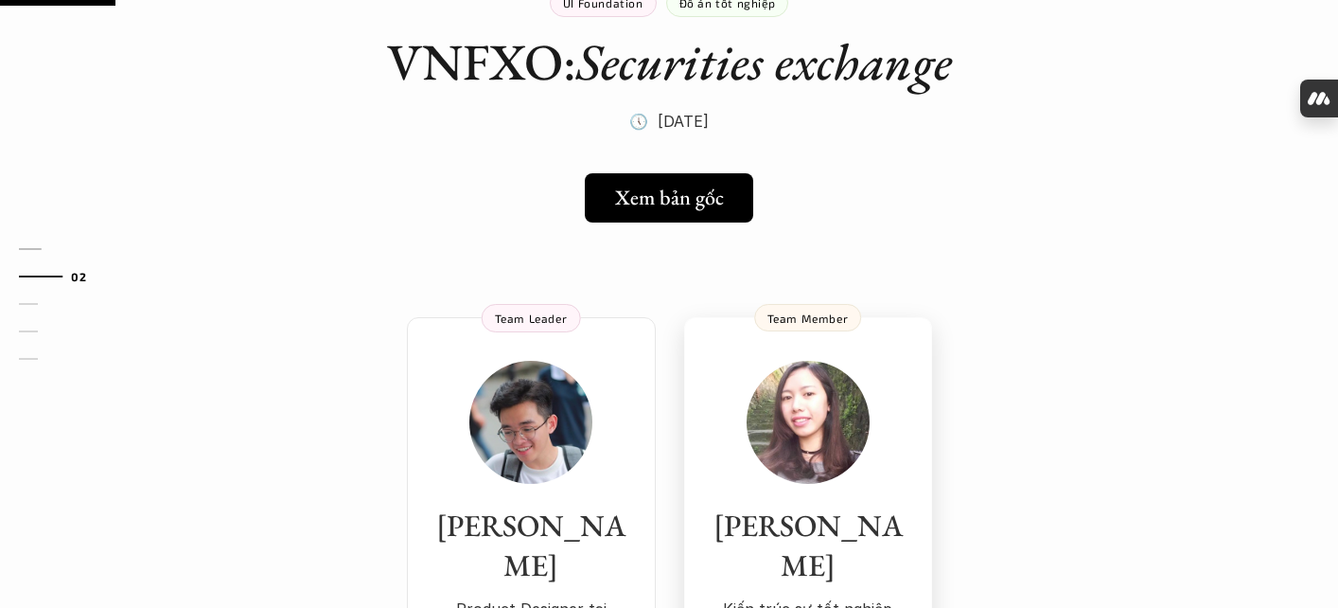
scroll to position [152, 0]
